Goal: Register for event/course

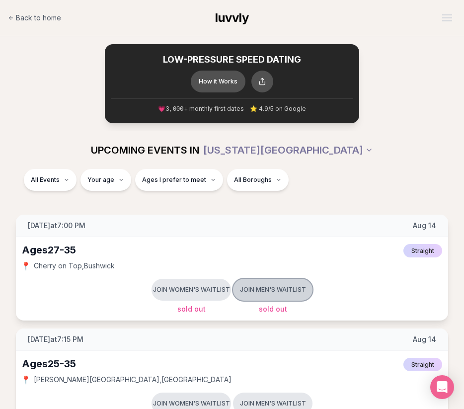
click at [283, 286] on button "Join men's waitlist" at bounding box center [273, 290] width 80 height 22
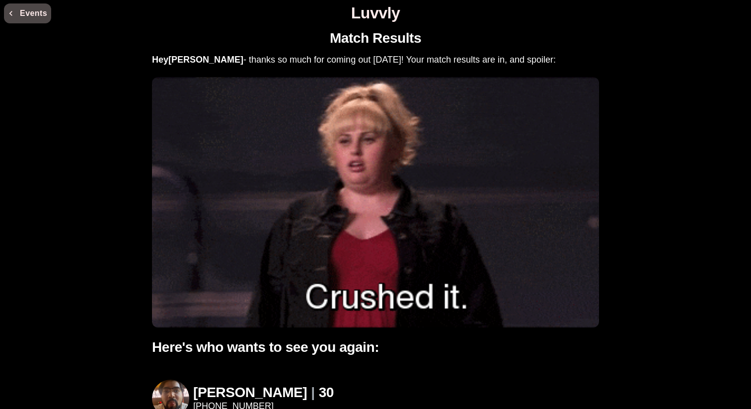
click at [25, 12] on button "Events" at bounding box center [27, 13] width 47 height 20
